Goal: Task Accomplishment & Management: Manage account settings

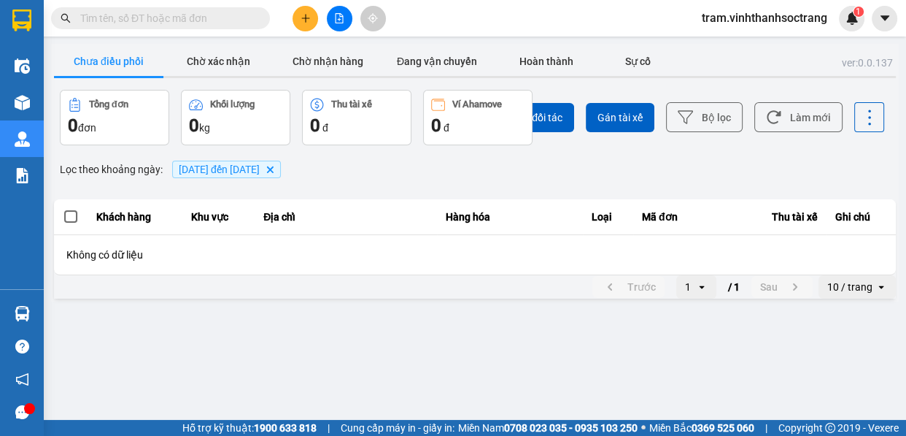
click at [274, 169] on icon "10/08/2022 đến 12/08/2022, close by backspace" at bounding box center [270, 169] width 7 height 7
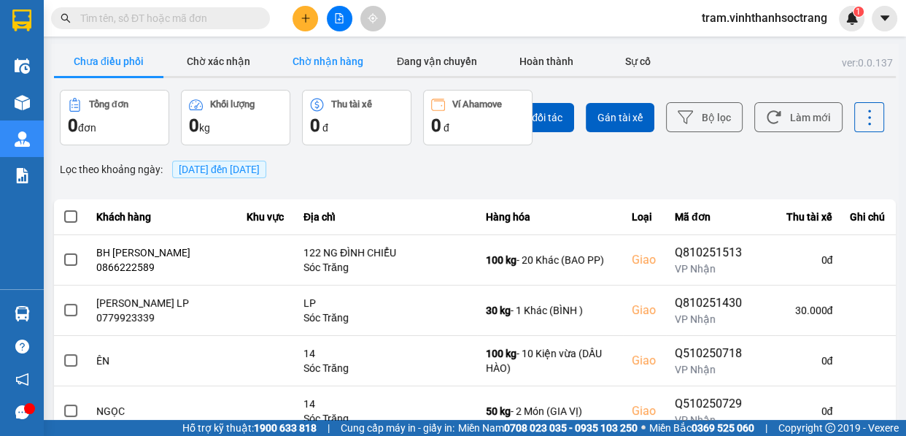
click at [336, 66] on button "Chờ nhận hàng" at bounding box center [327, 61] width 109 height 29
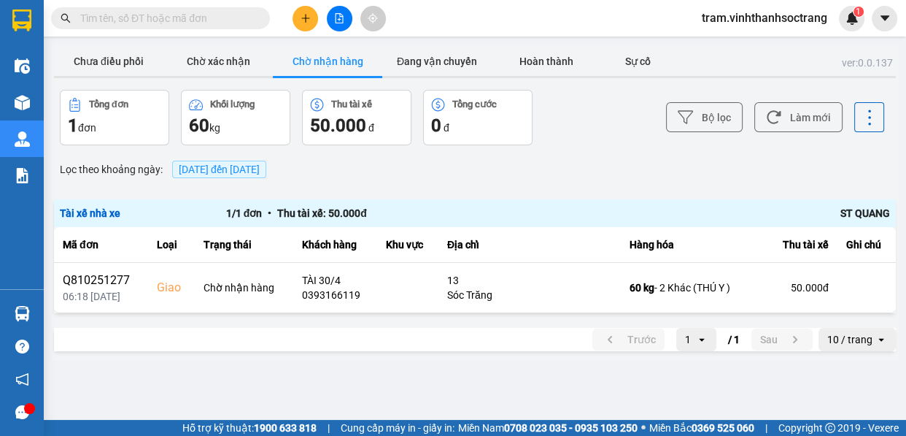
click at [239, 172] on span "[DATE] đến [DATE]" at bounding box center [219, 169] width 81 height 12
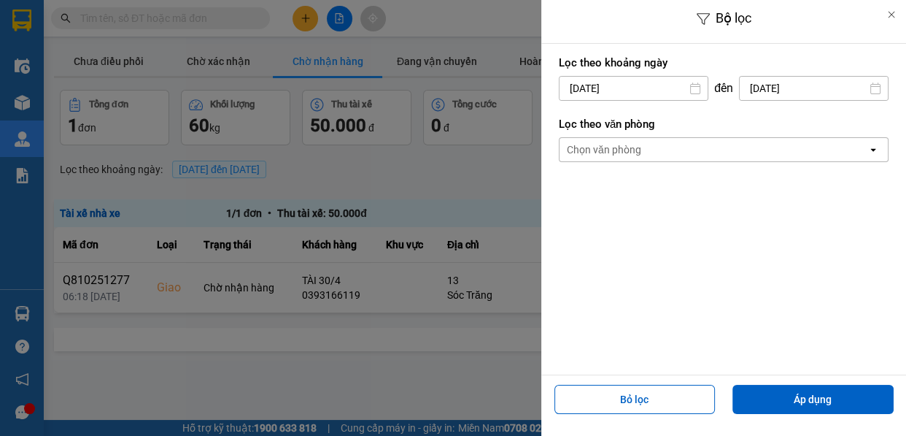
click at [228, 58] on div at bounding box center [453, 218] width 906 height 436
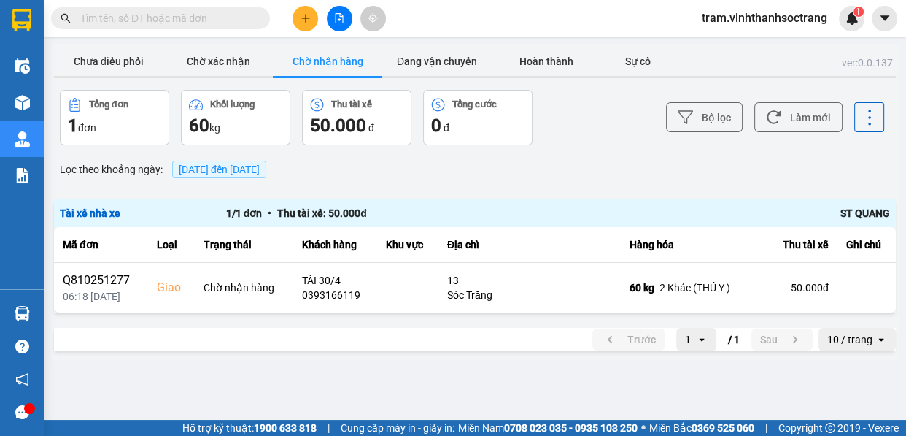
click at [241, 18] on div at bounding box center [453, 218] width 906 height 436
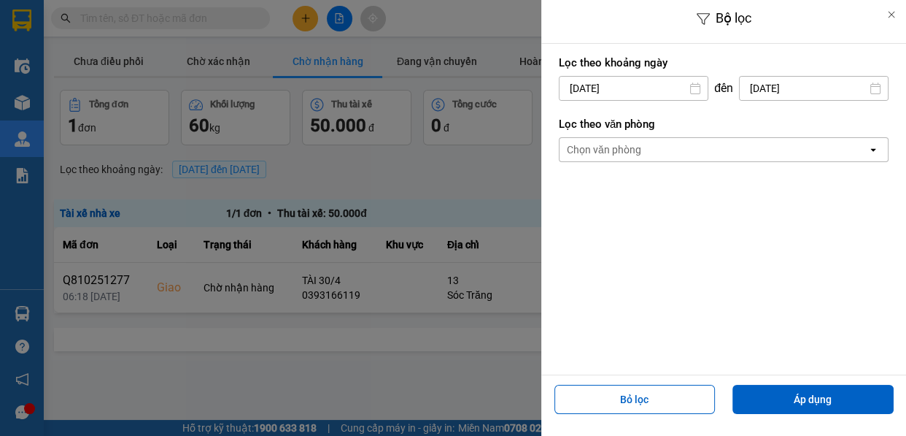
click at [241, 18] on div at bounding box center [453, 218] width 906 height 436
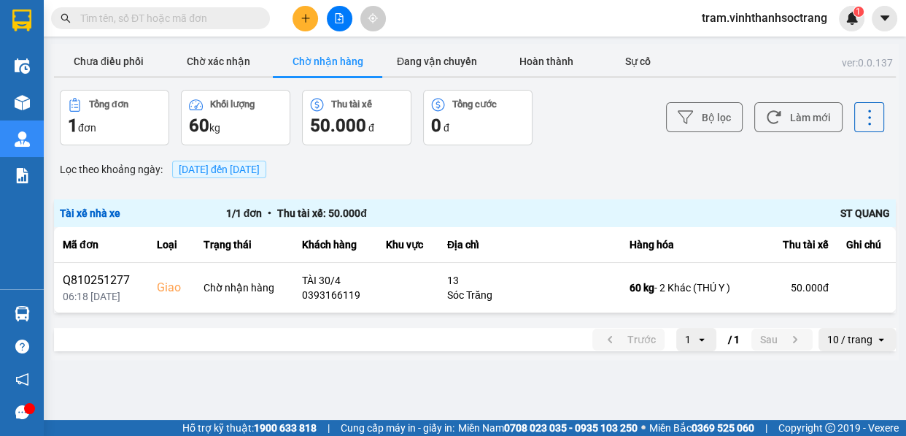
click at [182, 15] on input "text" at bounding box center [166, 18] width 172 height 16
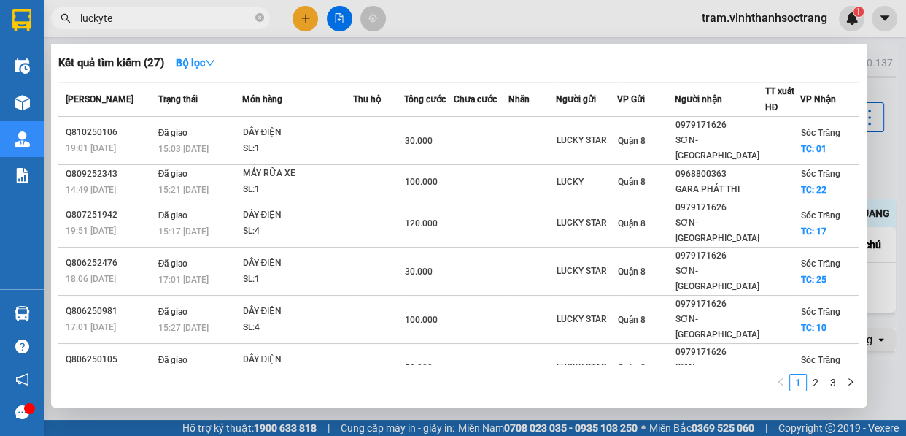
type input "luckytex"
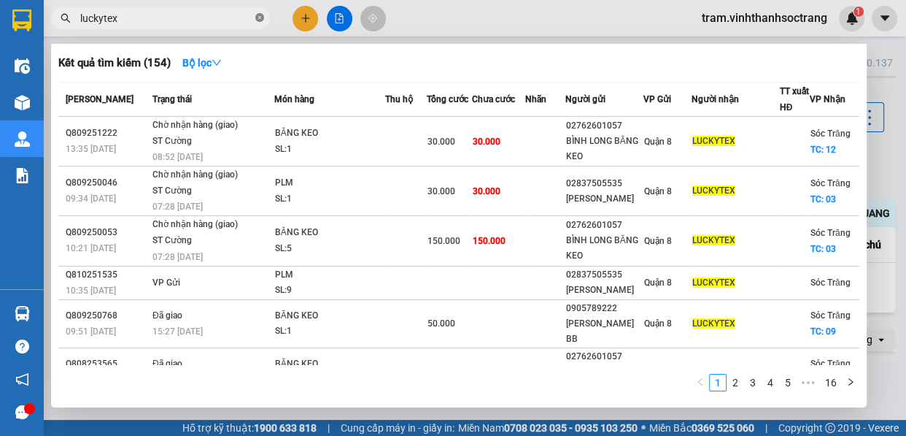
click at [256, 12] on span at bounding box center [259, 19] width 9 height 14
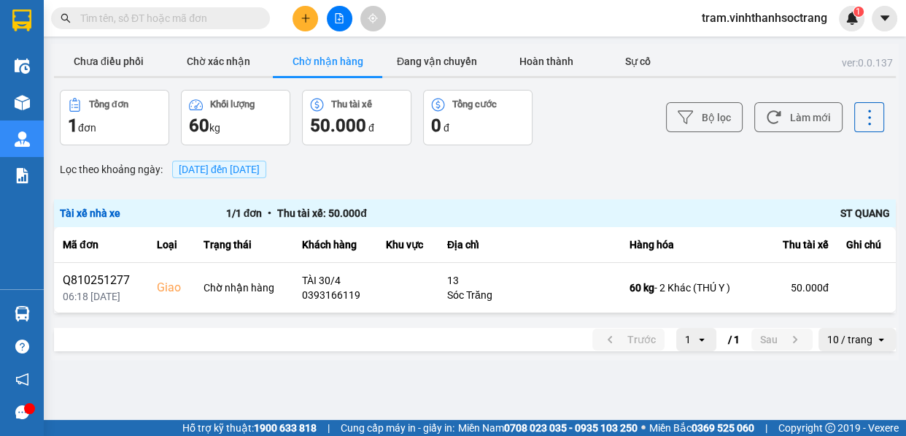
click at [225, 165] on span "[DATE] đến [DATE]" at bounding box center [219, 169] width 81 height 12
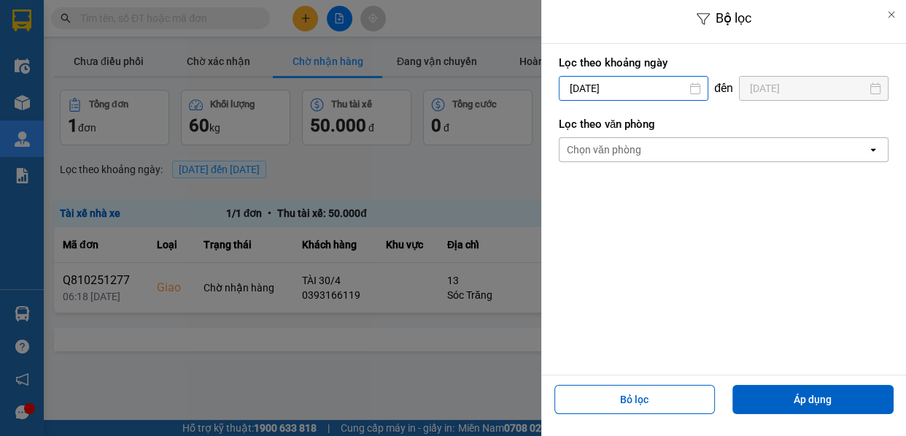
click at [569, 360] on div "Bộ lọc Lọc [PERSON_NAME] ngày [DATE] Press the down arrow key to interact with …" at bounding box center [475, 360] width 848 height 0
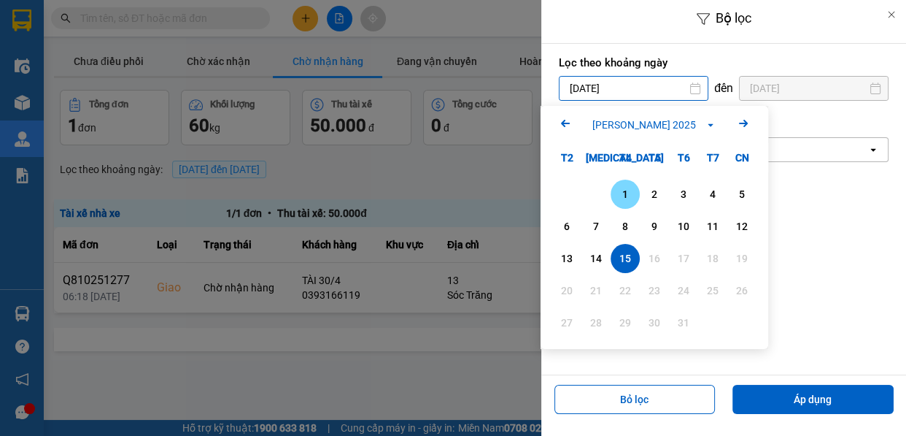
click at [630, 197] on div "1" at bounding box center [625, 194] width 20 height 18
type input "[DATE]"
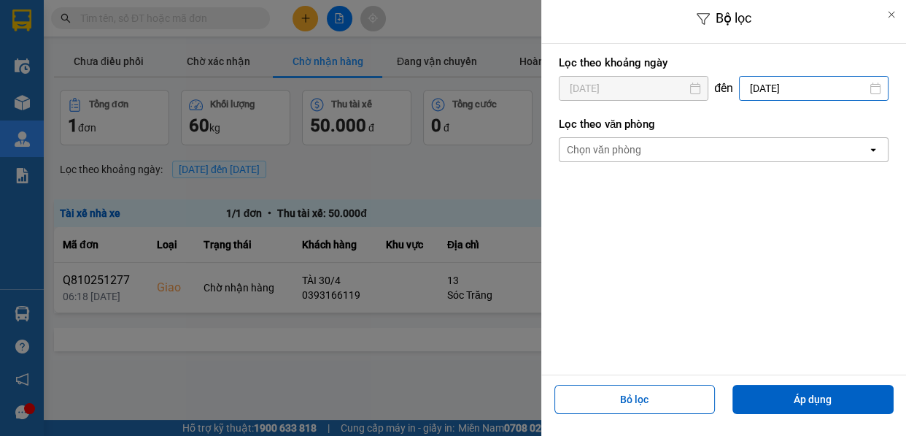
click at [775, 88] on input "[DATE]" at bounding box center [814, 88] width 148 height 23
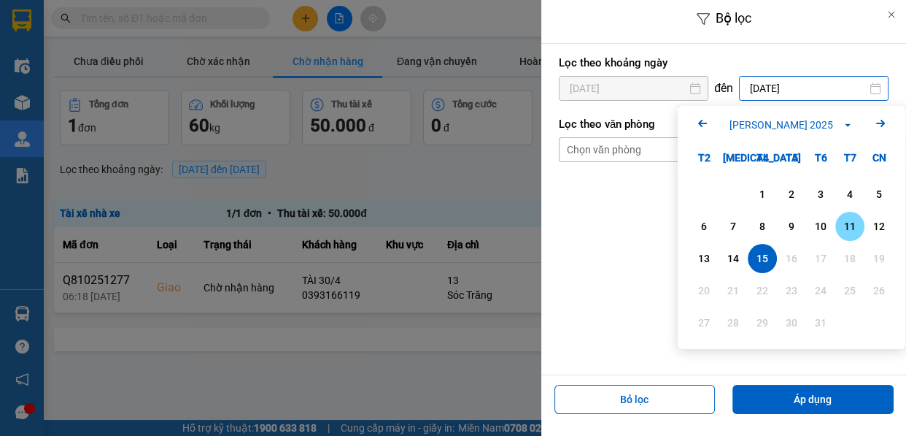
click at [835, 236] on div "11" at bounding box center [849, 226] width 29 height 29
type input "[DATE]"
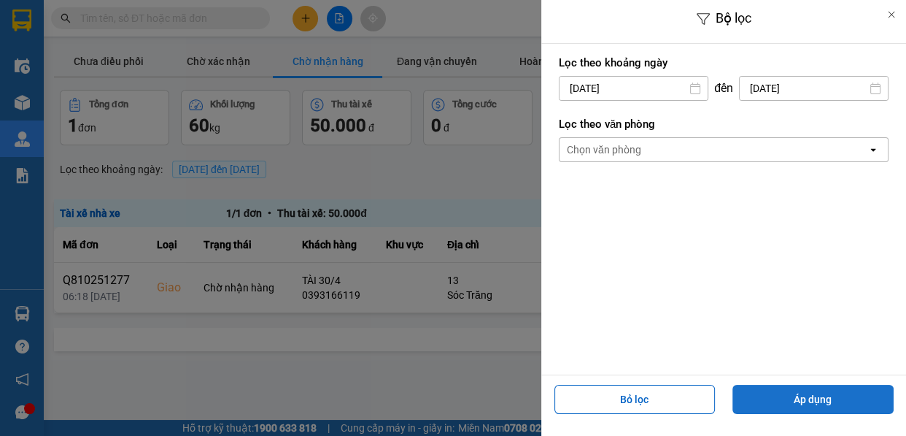
click at [852, 391] on button "Áp dụng" at bounding box center [813, 399] width 161 height 29
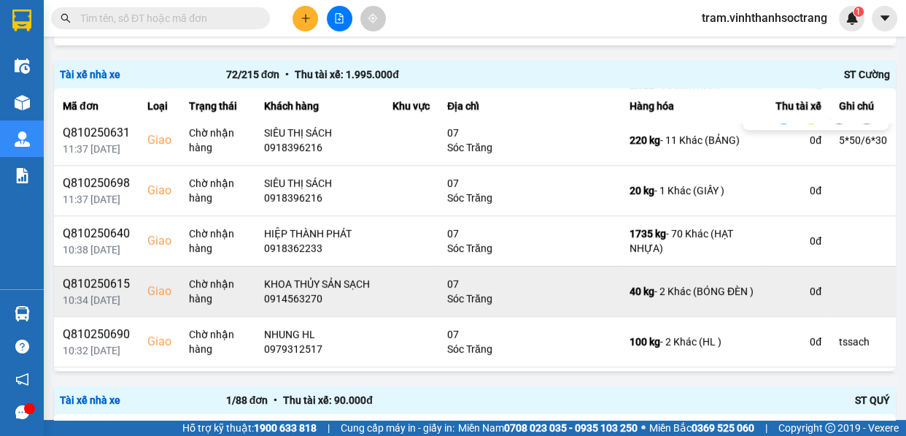
scroll to position [995, 0]
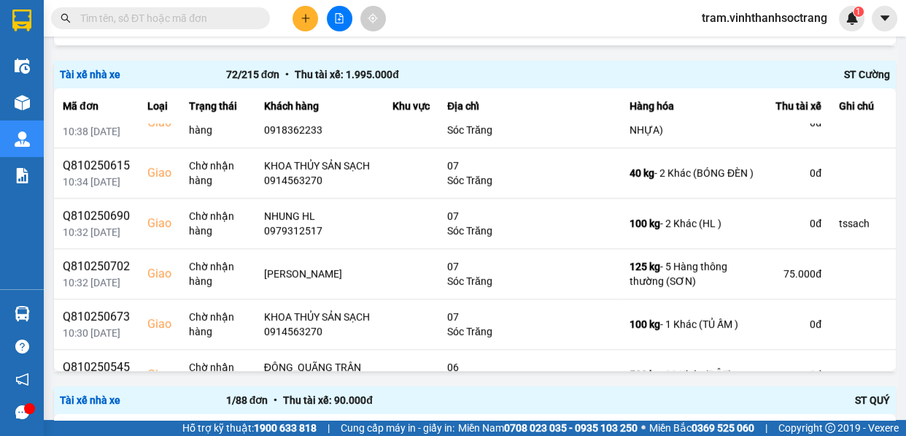
click at [153, 15] on input "text" at bounding box center [166, 18] width 172 height 16
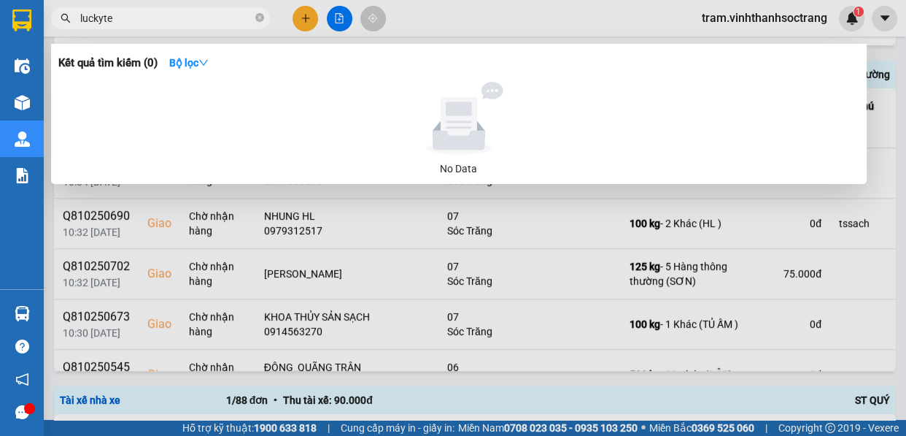
type input "luckytex"
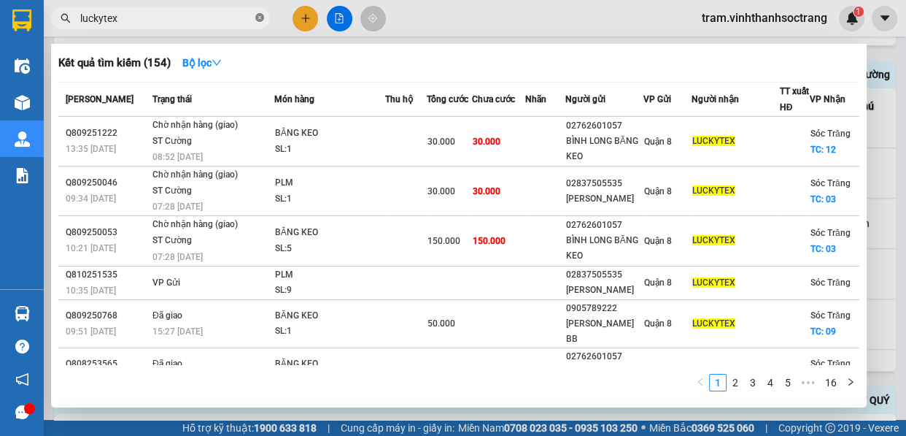
click at [260, 21] on icon "close-circle" at bounding box center [259, 17] width 9 height 9
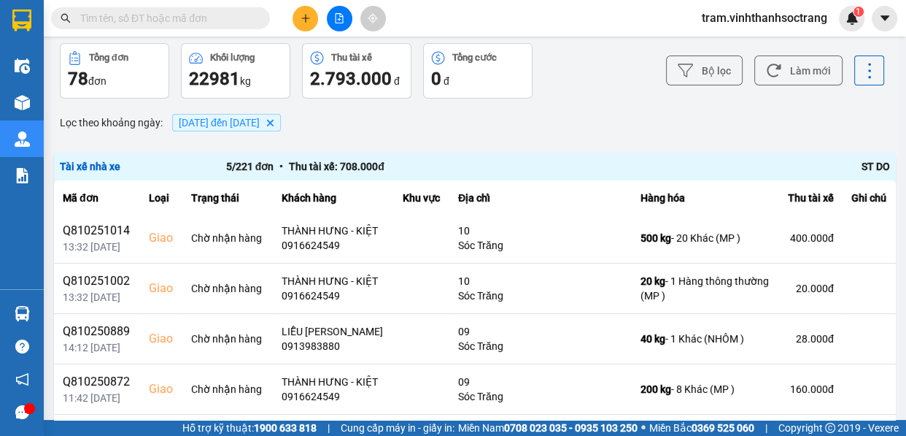
scroll to position [0, 0]
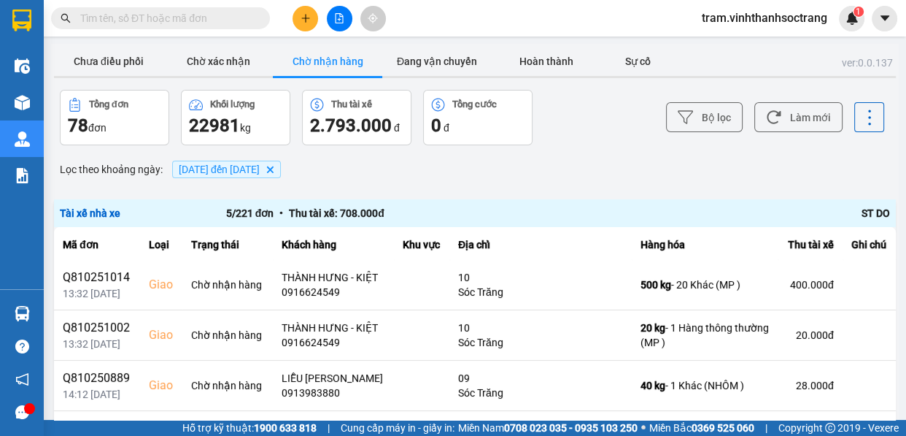
click at [220, 170] on span "[DATE] đến [DATE]" at bounding box center [219, 169] width 81 height 12
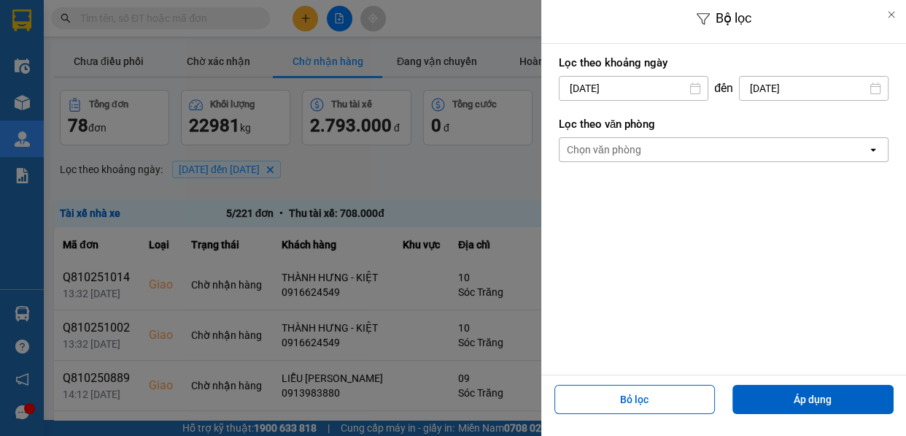
click at [604, 90] on input "[DATE]" at bounding box center [634, 88] width 148 height 23
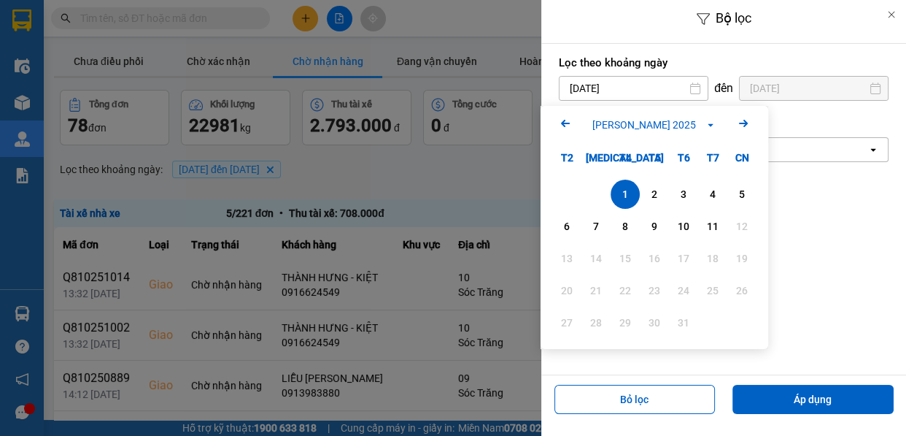
click at [558, 125] on icon "Arrow Left" at bounding box center [566, 124] width 18 height 18
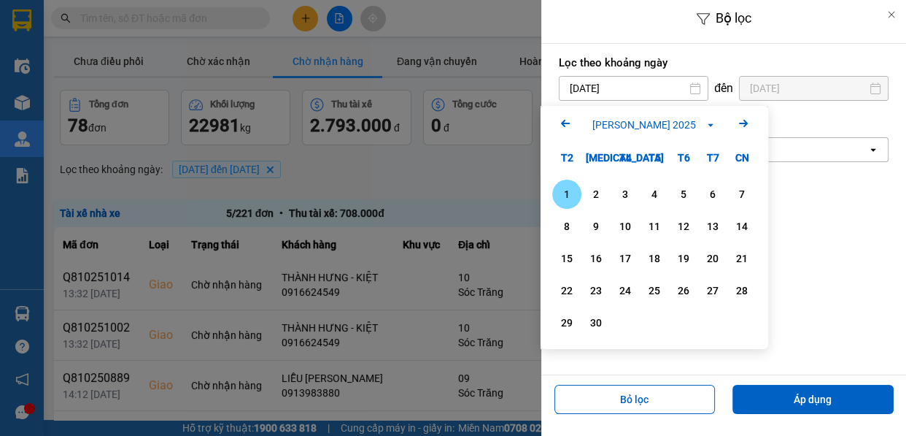
click at [567, 197] on div "1" at bounding box center [567, 194] width 20 height 18
type input "[DATE]"
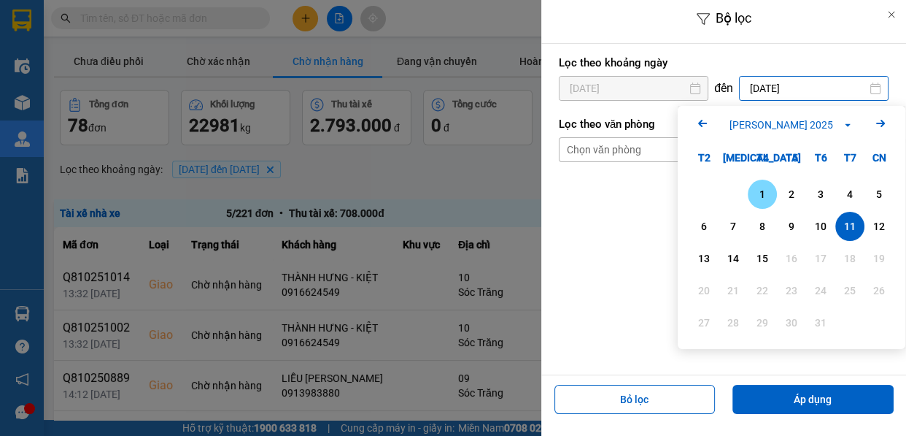
click at [765, 182] on div "1" at bounding box center [762, 193] width 29 height 29
type input "[DATE]"
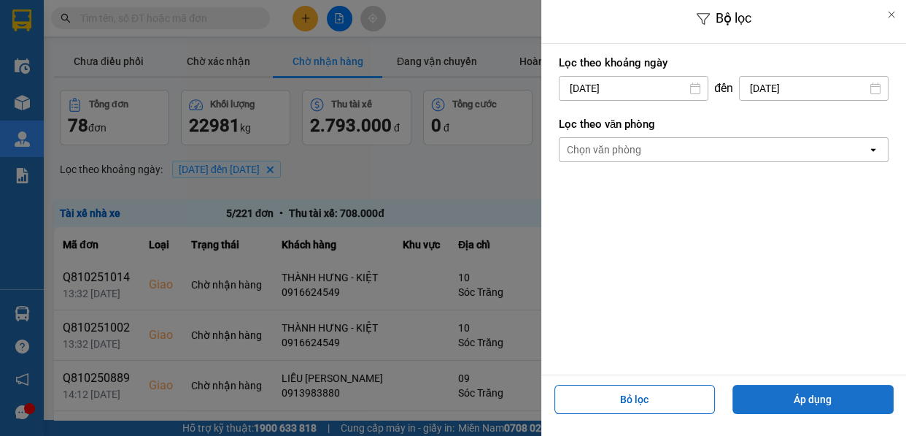
click at [814, 409] on button "Áp dụng" at bounding box center [813, 399] width 161 height 29
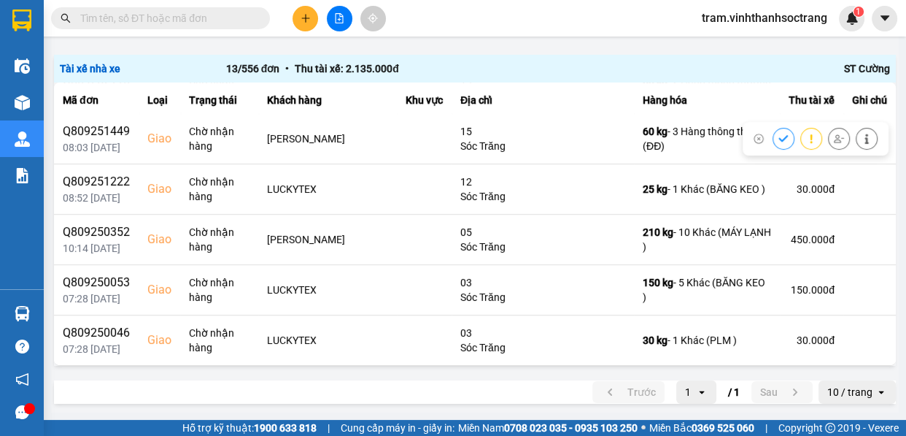
scroll to position [429, 0]
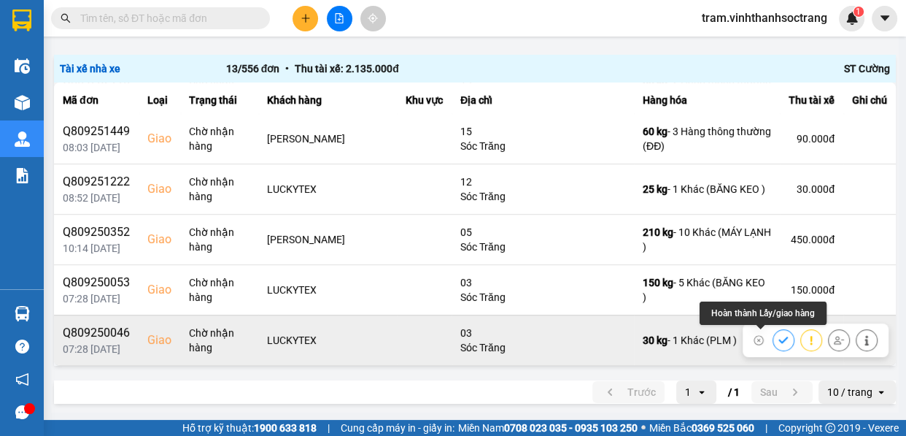
click at [773, 345] on button at bounding box center [783, 340] width 20 height 26
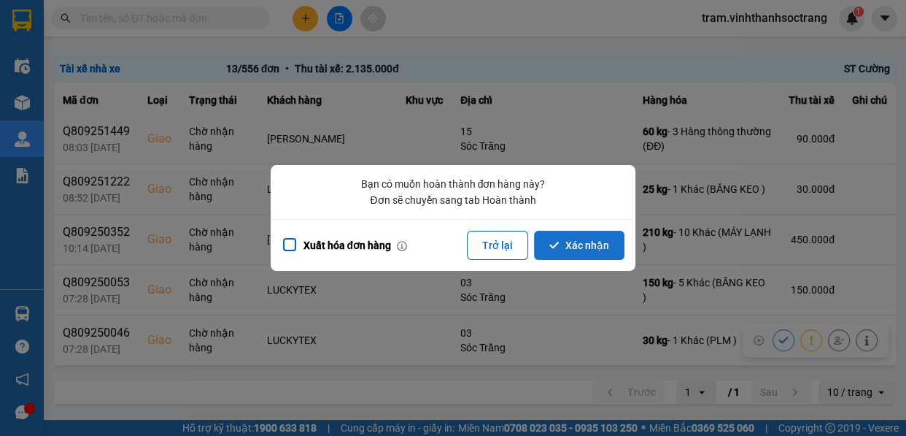
click at [591, 231] on button "Xác nhận" at bounding box center [579, 245] width 90 height 29
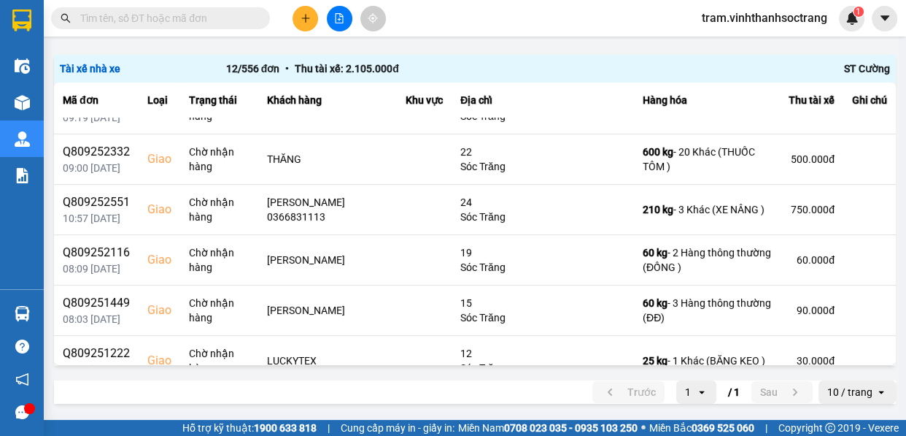
scroll to position [379, 0]
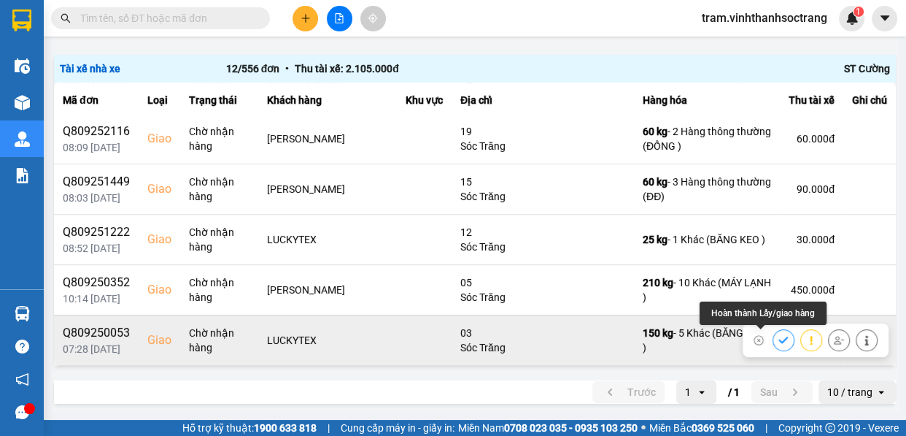
click at [779, 341] on icon at bounding box center [784, 340] width 10 height 10
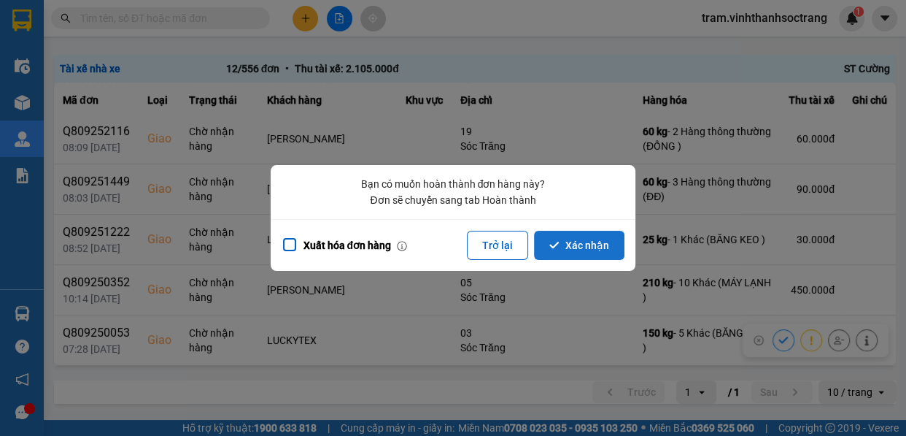
click at [591, 255] on button "Xác nhận" at bounding box center [579, 245] width 90 height 29
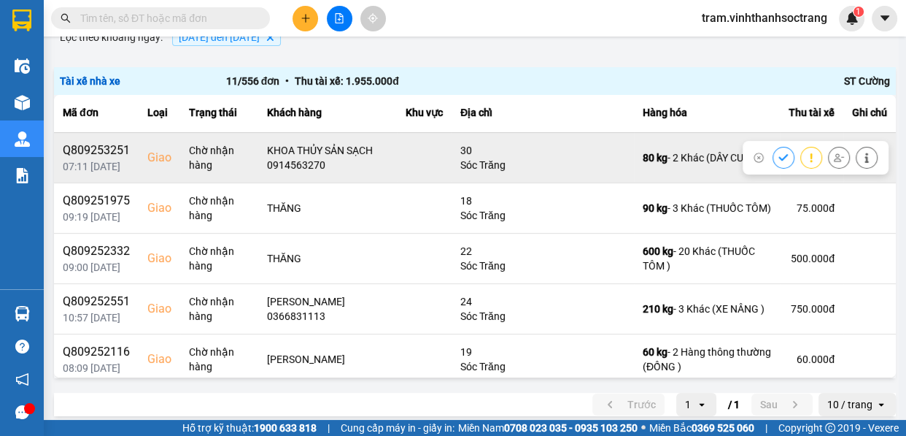
scroll to position [328, 0]
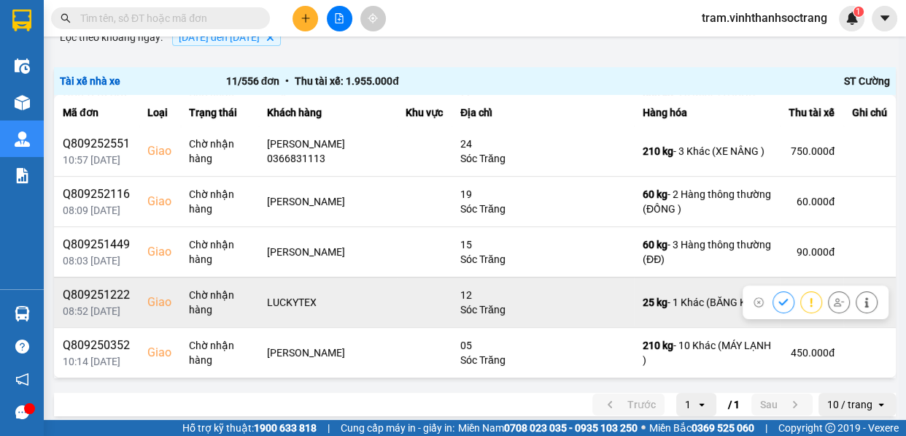
click at [779, 301] on icon at bounding box center [784, 302] width 10 height 10
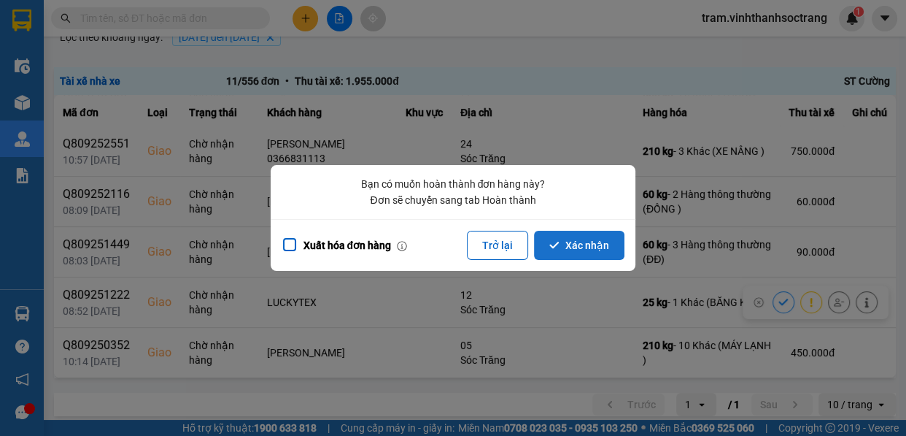
click at [546, 238] on button "Xác nhận" at bounding box center [579, 245] width 90 height 29
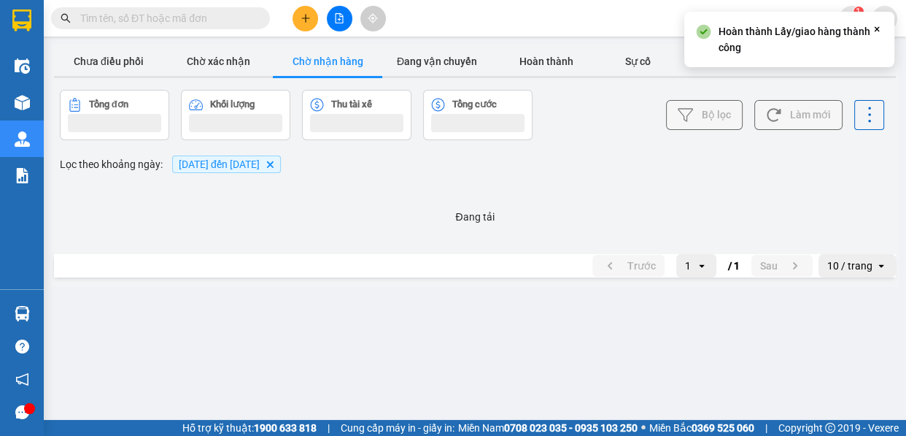
scroll to position [0, 0]
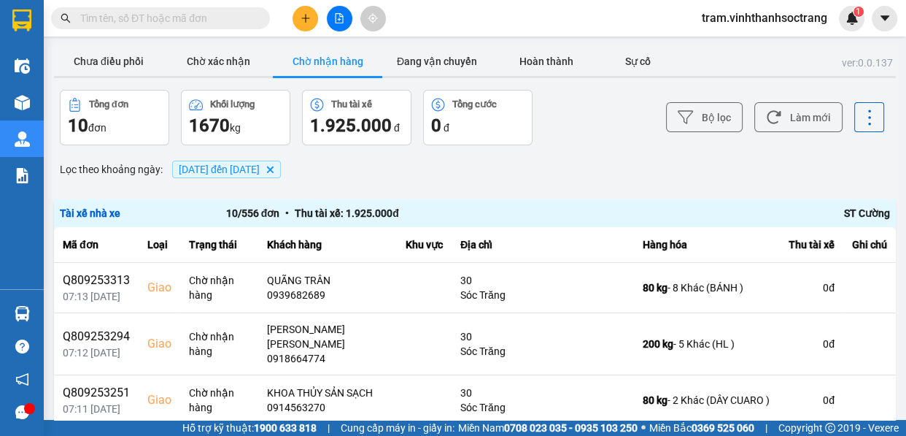
click at [274, 173] on icon "Delete" at bounding box center [270, 169] width 9 height 9
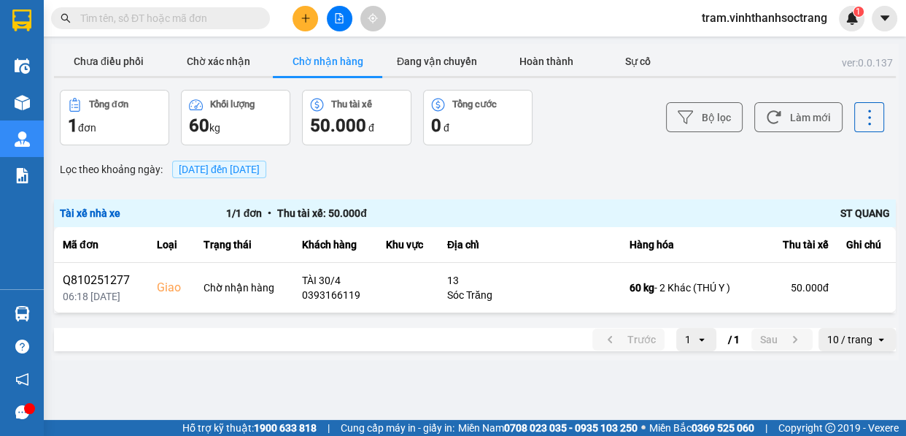
click at [95, 13] on input "text" at bounding box center [166, 18] width 172 height 16
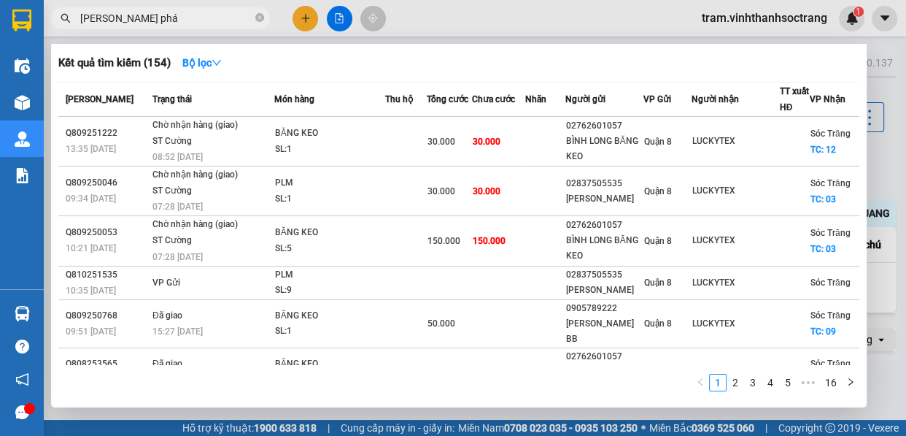
type input "[PERSON_NAME]"
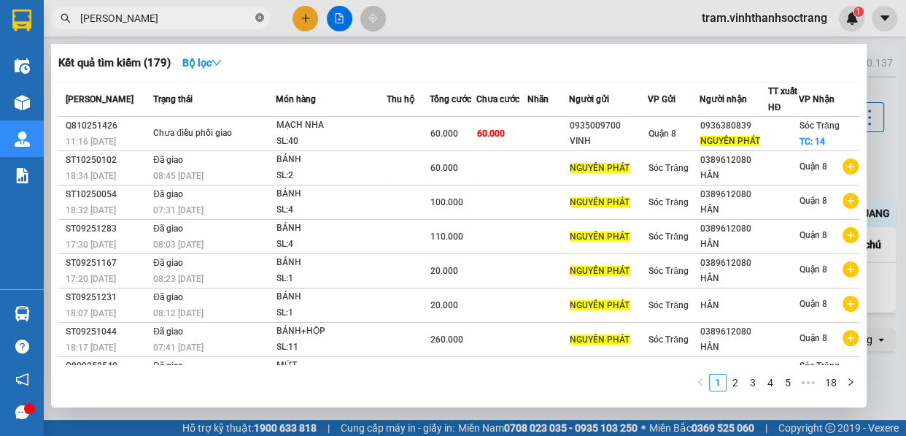
click at [258, 18] on icon "close-circle" at bounding box center [259, 17] width 9 height 9
